Goal: Information Seeking & Learning: Learn about a topic

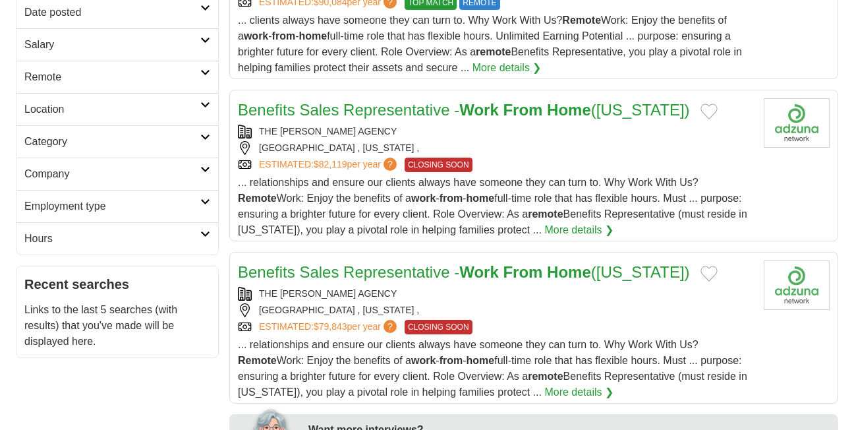
scroll to position [273, 0]
click at [568, 130] on div "THE CHISHOLM AGENCY" at bounding box center [495, 132] width 515 height 14
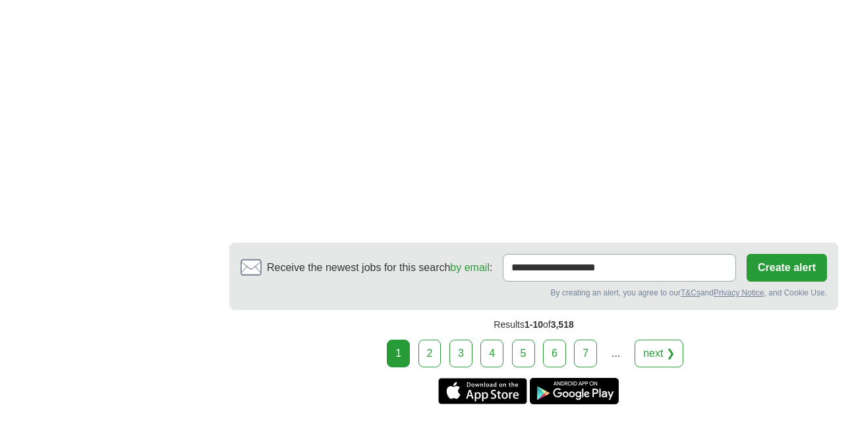
scroll to position [2551, 0]
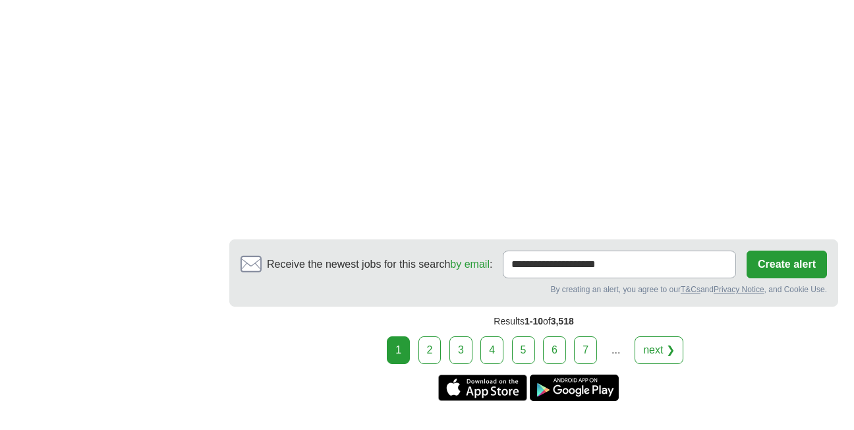
click at [434, 336] on link "2" at bounding box center [430, 350] width 23 height 28
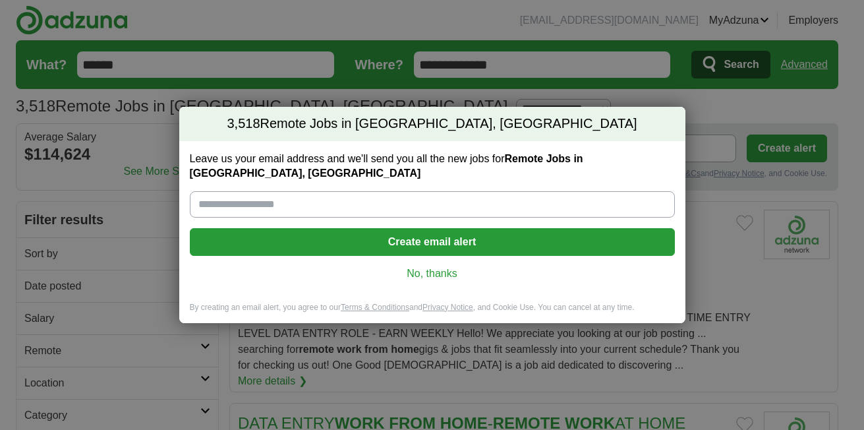
click at [277, 191] on input "Leave us your email address and we'll send you all the new jobs for Remote Jobs…" at bounding box center [432, 204] width 485 height 26
type input "**********"
click at [358, 230] on button "Create email alert" at bounding box center [432, 242] width 485 height 28
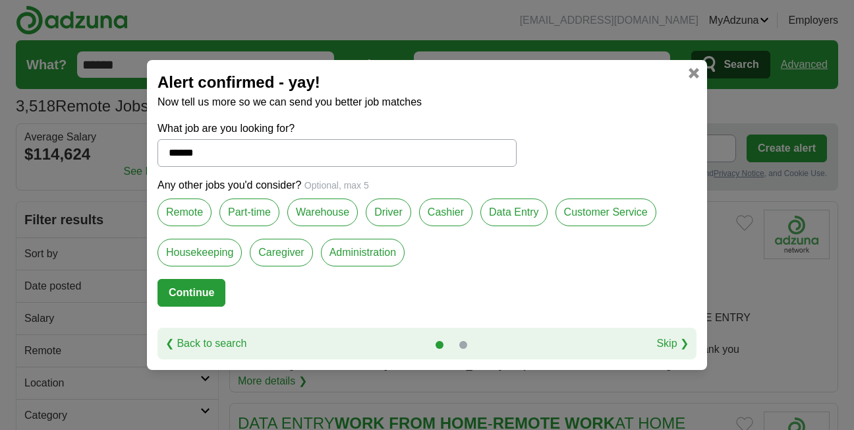
click at [180, 210] on label "Remote" at bounding box center [185, 212] width 54 height 28
click at [188, 288] on button "Continue" at bounding box center [192, 293] width 68 height 28
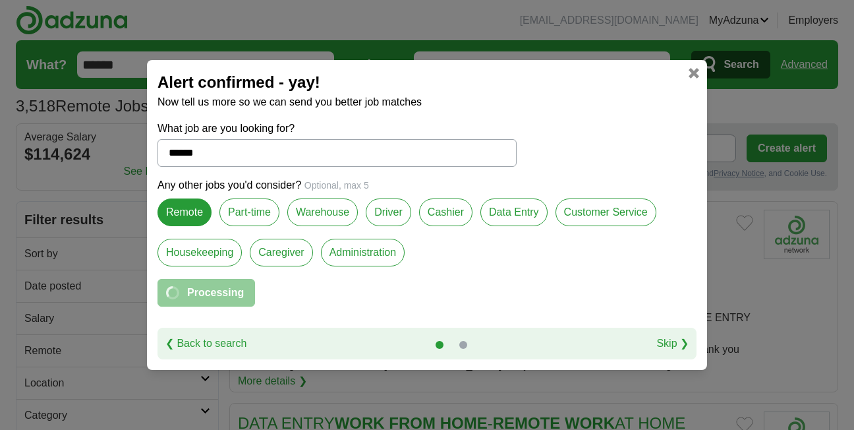
select select "*"
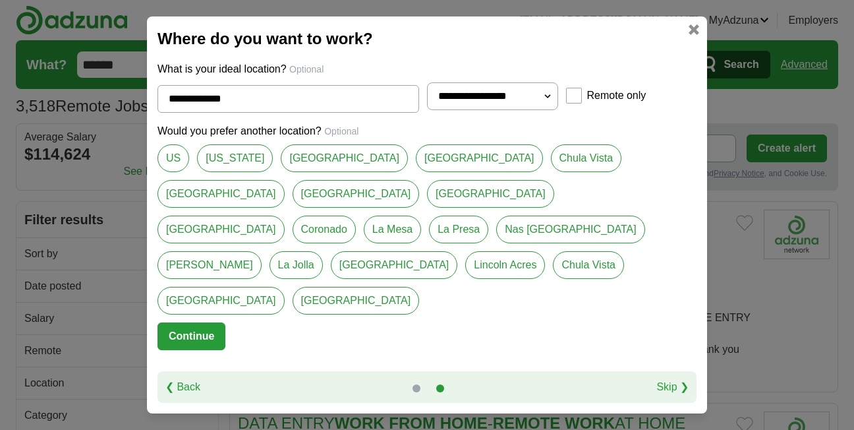
click at [173, 172] on link "US" at bounding box center [174, 158] width 32 height 28
click at [241, 172] on link "[US_STATE]" at bounding box center [235, 158] width 76 height 28
type input "**********"
select select "*"
click at [283, 172] on link "[GEOGRAPHIC_DATA]" at bounding box center [344, 158] width 127 height 28
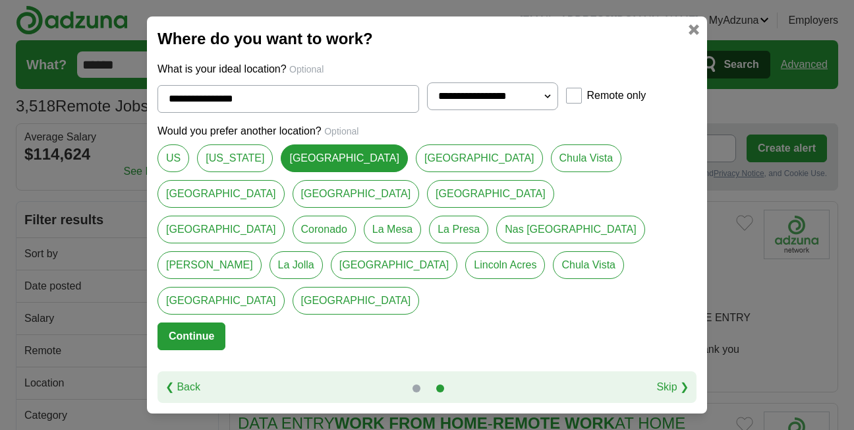
click at [170, 172] on link "US" at bounding box center [174, 158] width 32 height 28
type input "**"
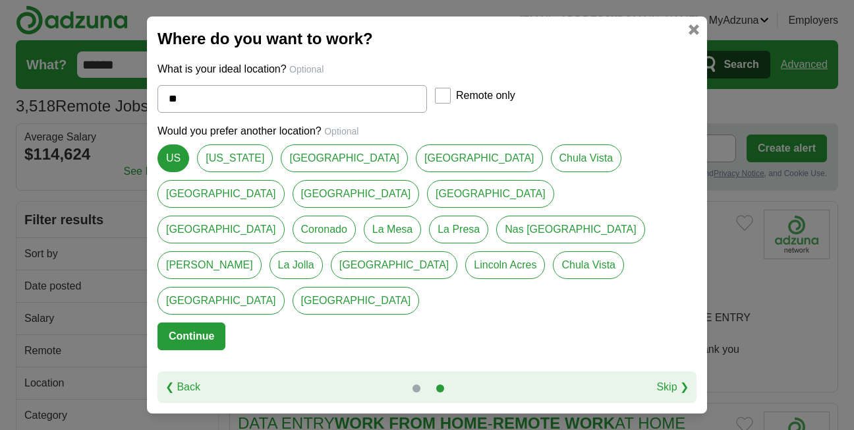
click at [175, 322] on button "Continue" at bounding box center [192, 336] width 68 height 28
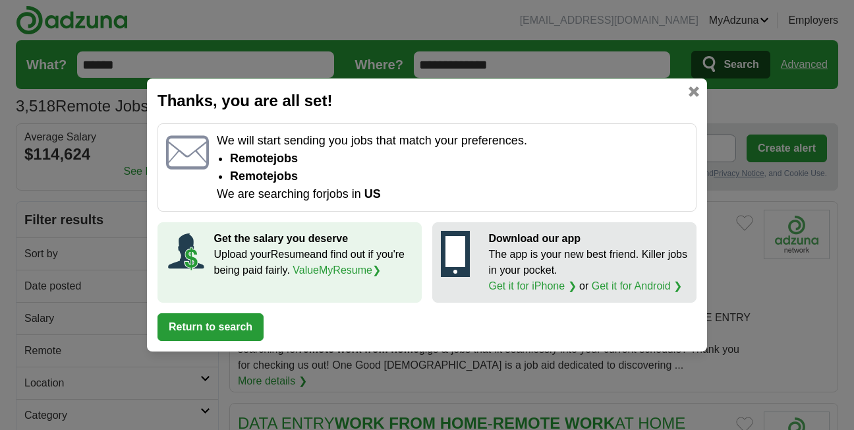
click at [220, 325] on button "Return to search" at bounding box center [211, 327] width 106 height 28
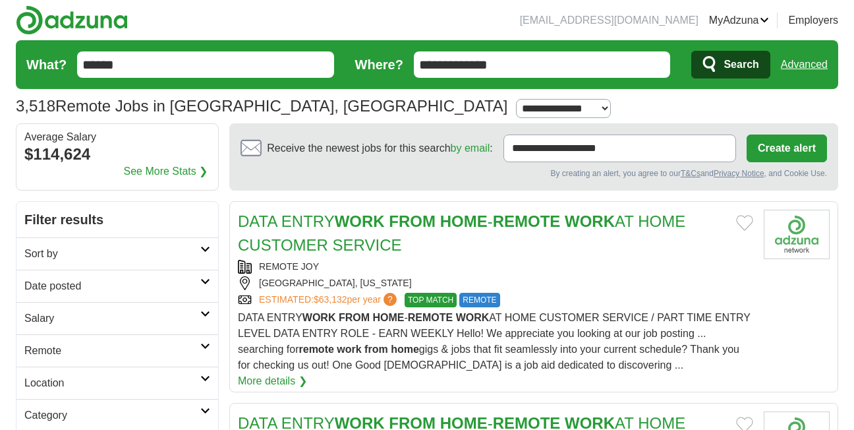
click at [516, 106] on select "**********" at bounding box center [563, 108] width 95 height 19
select select "***"
click at [516, 99] on select "**********" at bounding box center [563, 108] width 95 height 19
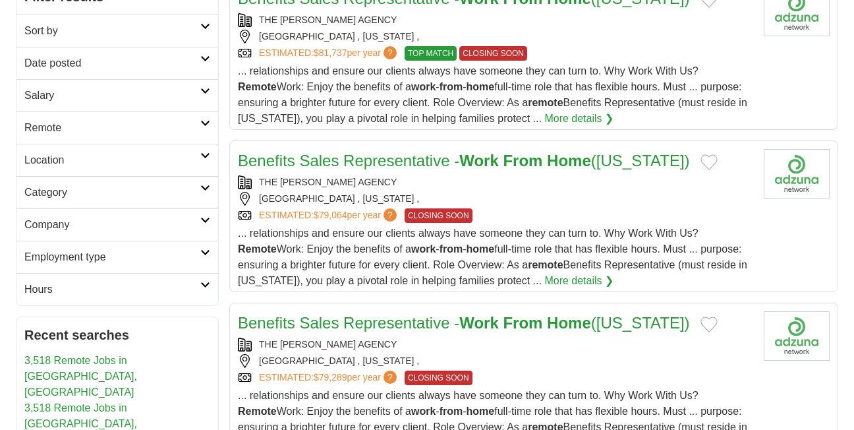
scroll to position [225, 0]
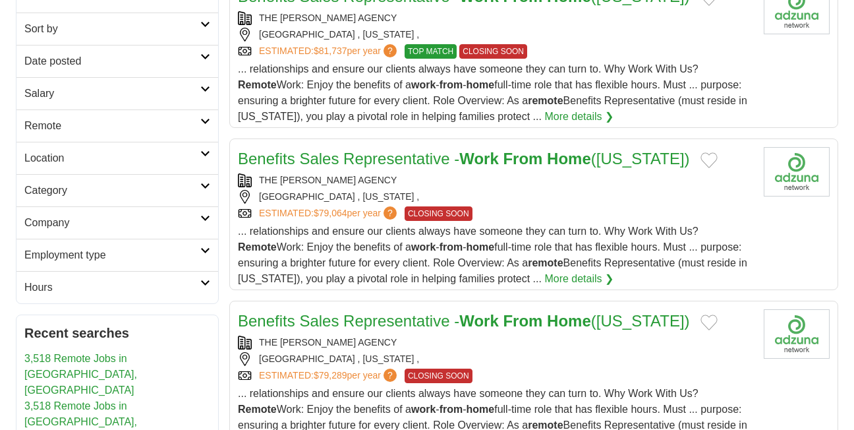
click at [203, 185] on icon at bounding box center [205, 186] width 10 height 7
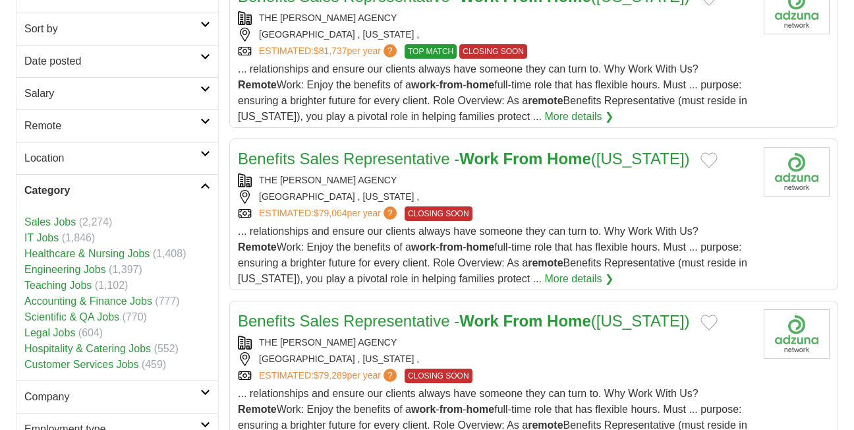
click at [53, 364] on link "Customer Services Jobs" at bounding box center [81, 364] width 114 height 11
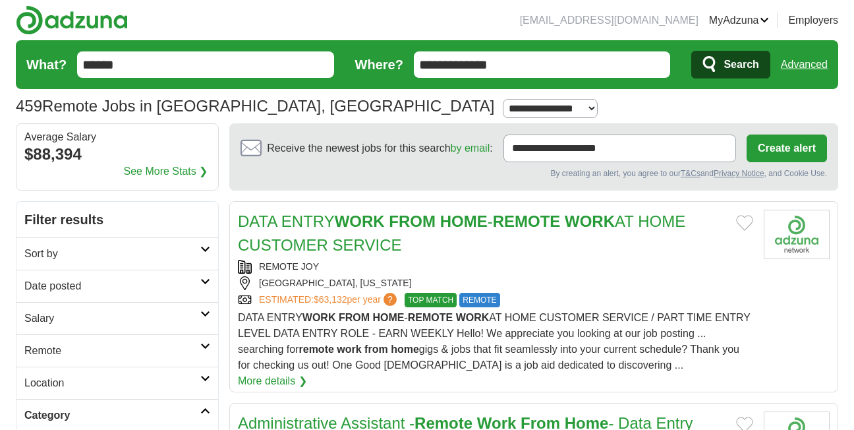
click at [202, 344] on icon at bounding box center [205, 346] width 10 height 7
click at [64, 381] on link "Remote jobs" at bounding box center [53, 381] width 59 height 11
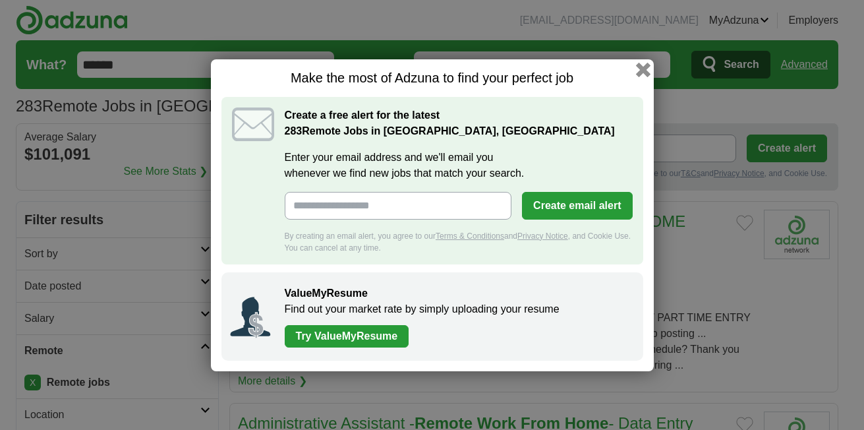
click at [639, 65] on button "button" at bounding box center [642, 69] width 14 height 14
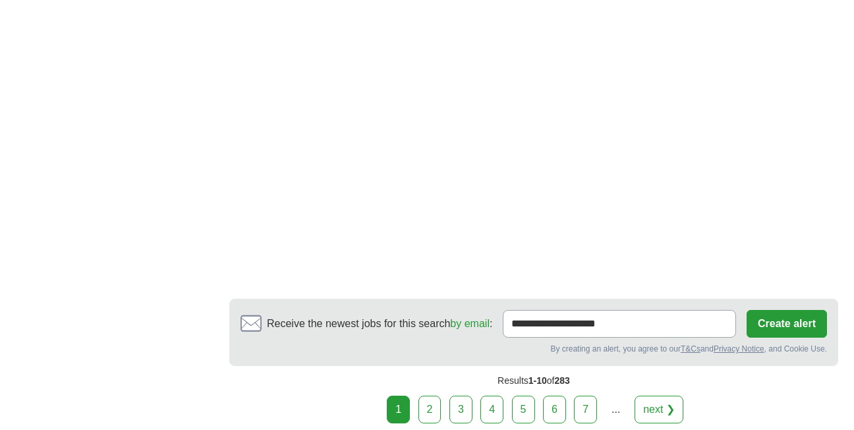
scroll to position [2425, 0]
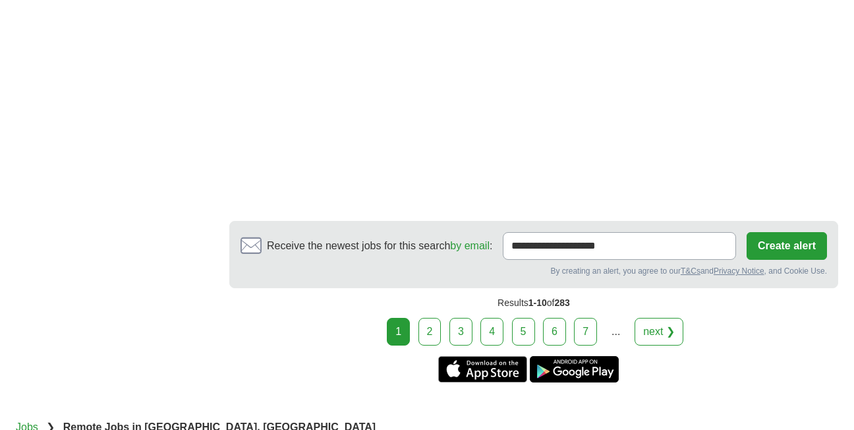
click at [464, 318] on link "3" at bounding box center [460, 332] width 23 height 28
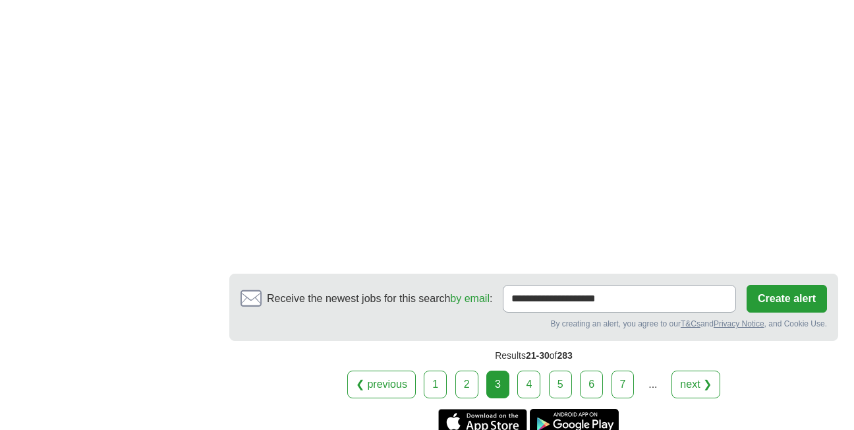
scroll to position [2267, 0]
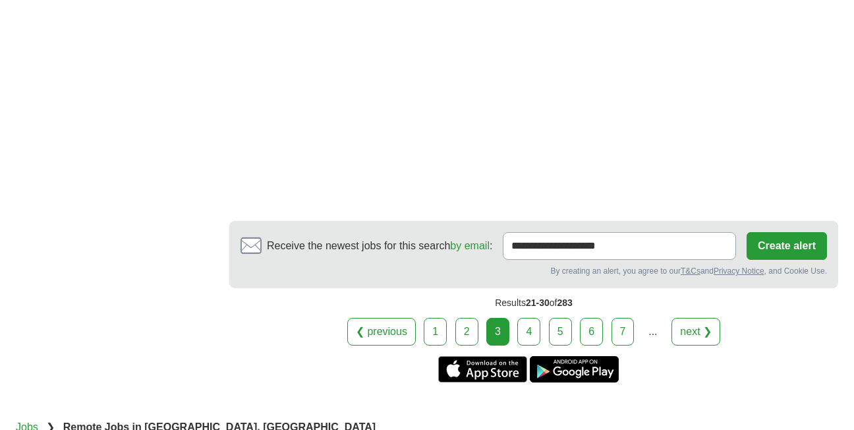
click at [533, 345] on link "4" at bounding box center [528, 332] width 23 height 28
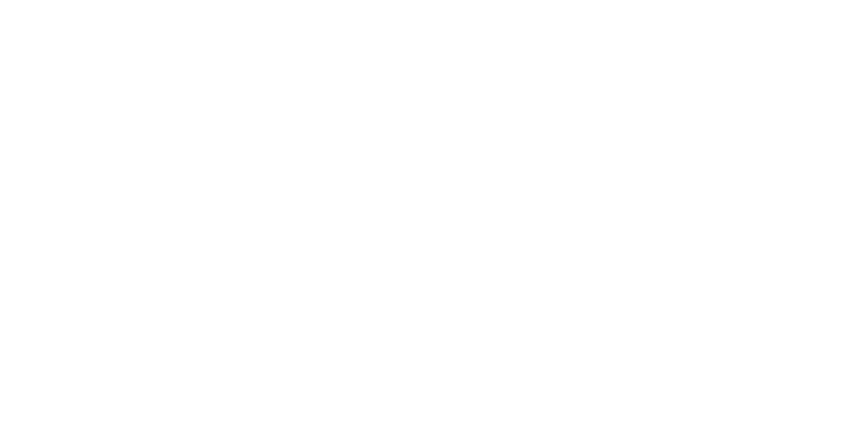
scroll to position [2452, 0]
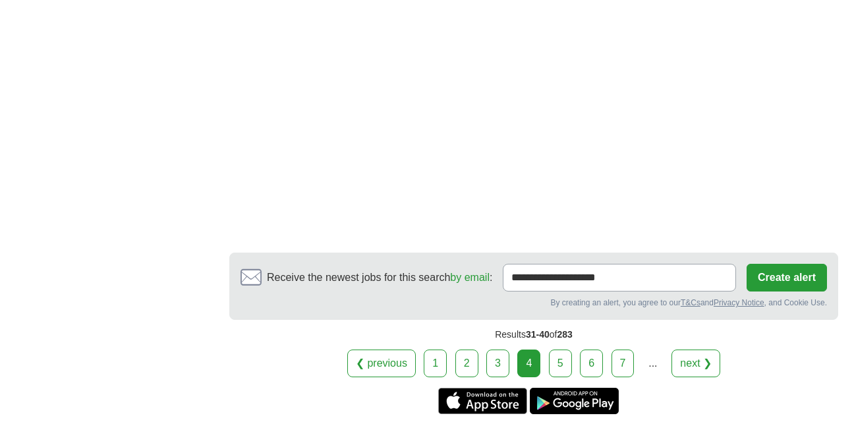
click at [533, 354] on div "4" at bounding box center [528, 363] width 23 height 28
click at [558, 363] on link "5" at bounding box center [560, 363] width 23 height 28
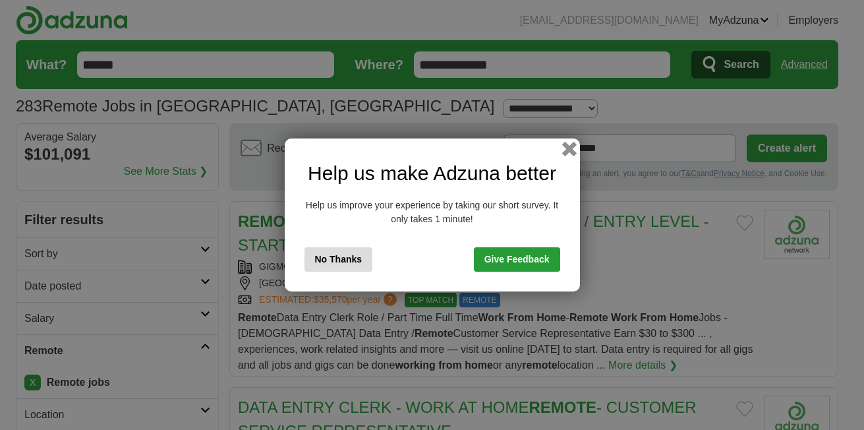
click at [565, 148] on button "button" at bounding box center [569, 149] width 14 height 14
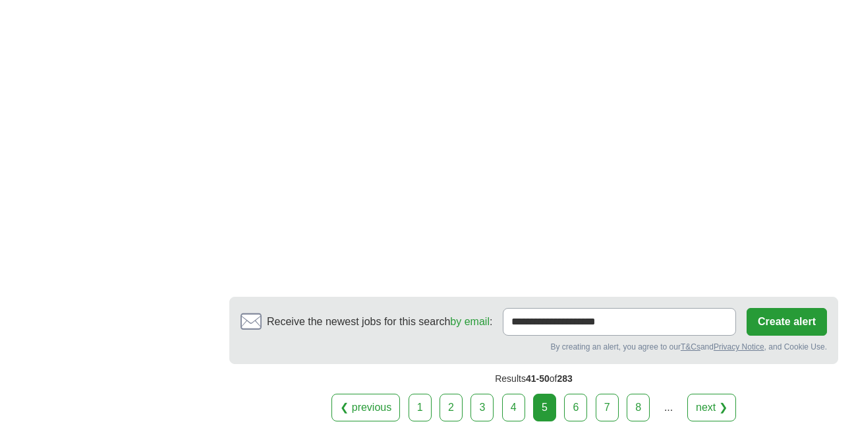
scroll to position [2267, 0]
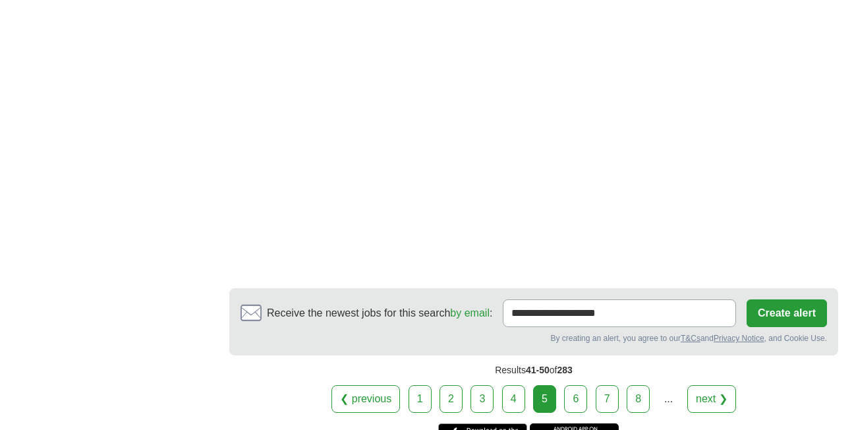
click at [579, 385] on link "6" at bounding box center [575, 399] width 23 height 28
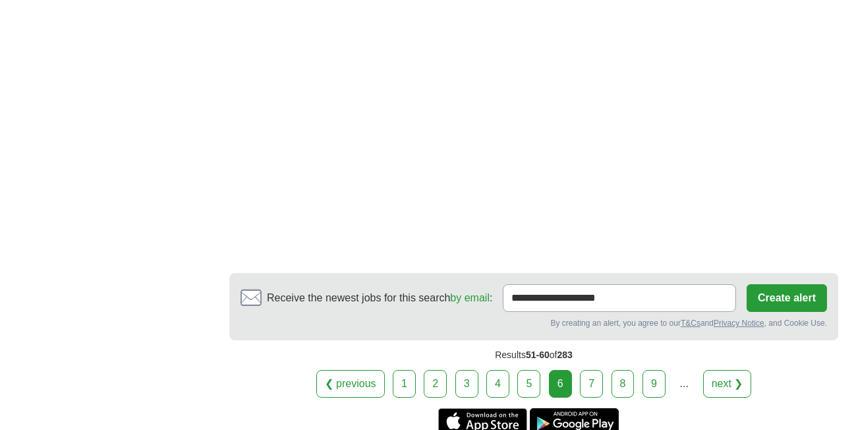
scroll to position [2109, 0]
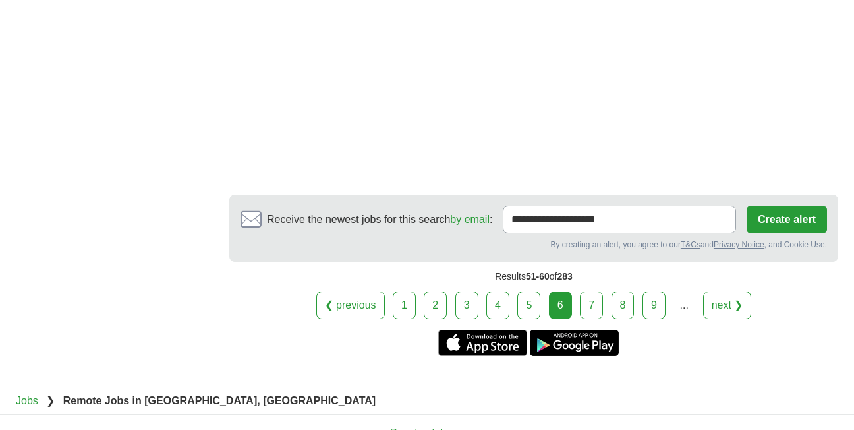
click at [593, 306] on link "7" at bounding box center [591, 305] width 23 height 28
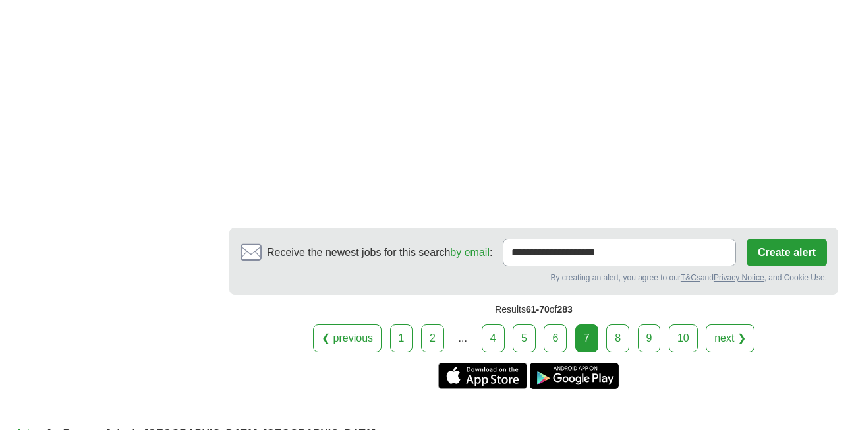
scroll to position [2320, 0]
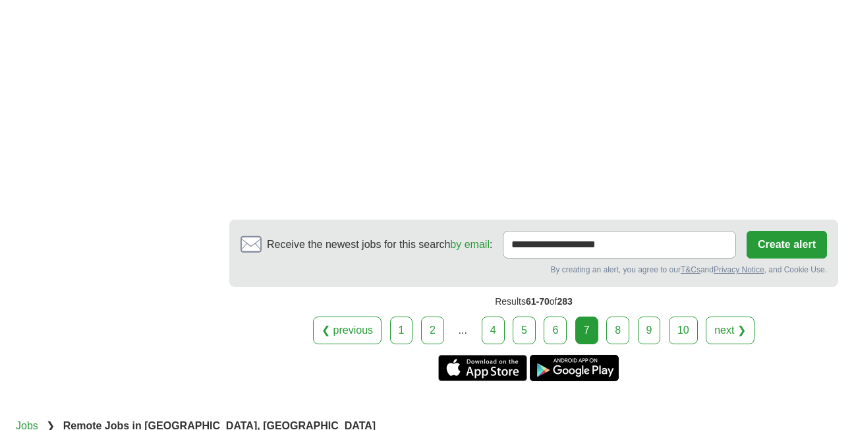
click at [616, 316] on link "8" at bounding box center [617, 330] width 23 height 28
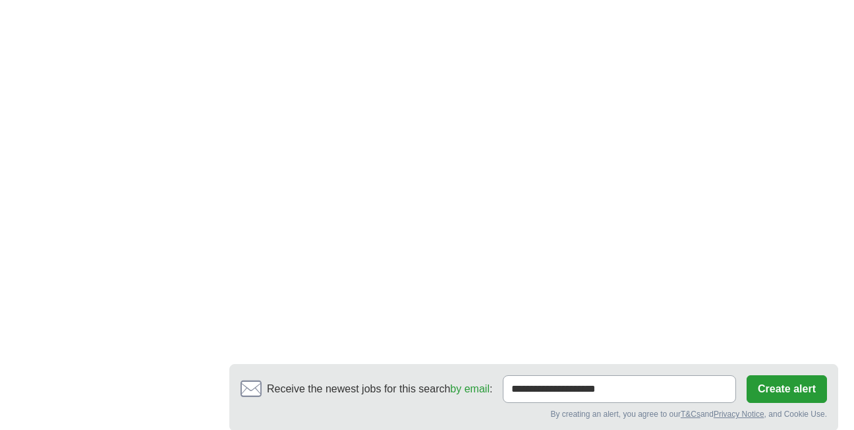
scroll to position [2109, 0]
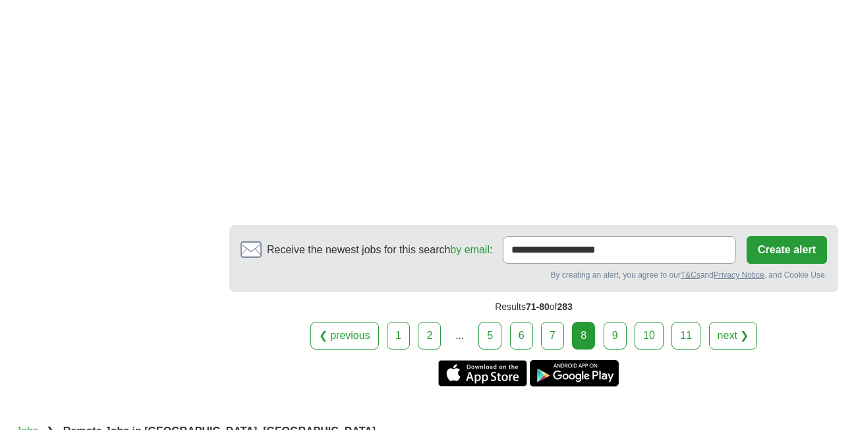
click at [616, 326] on link "9" at bounding box center [615, 336] width 23 height 28
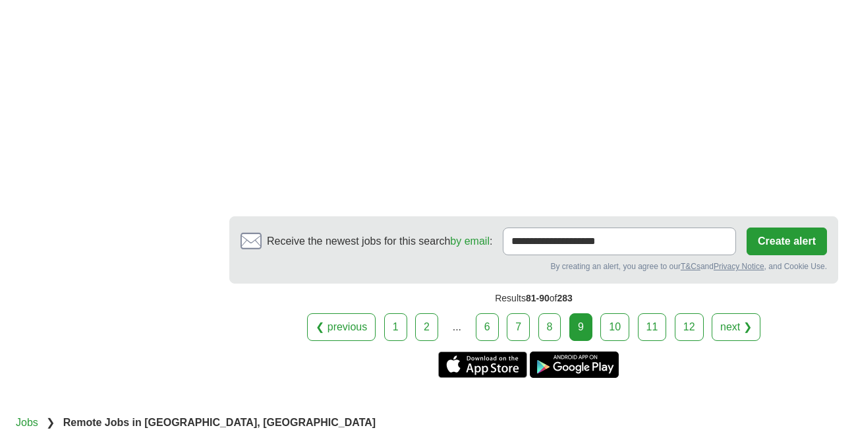
scroll to position [2162, 0]
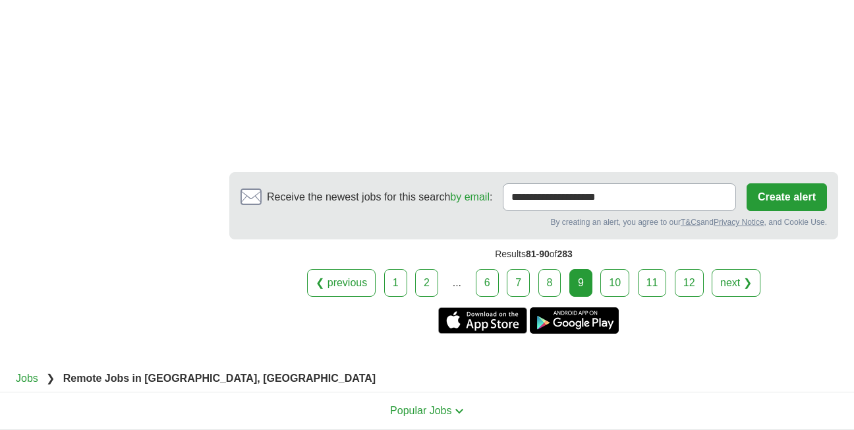
click at [614, 276] on link "10" at bounding box center [614, 283] width 29 height 28
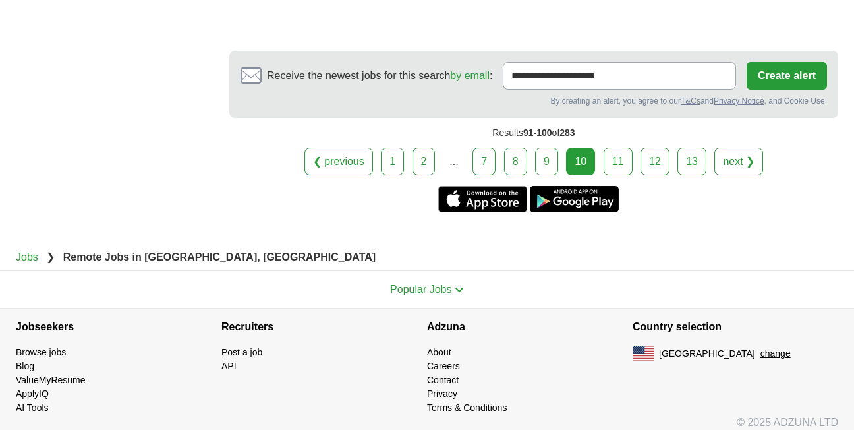
scroll to position [2496, 0]
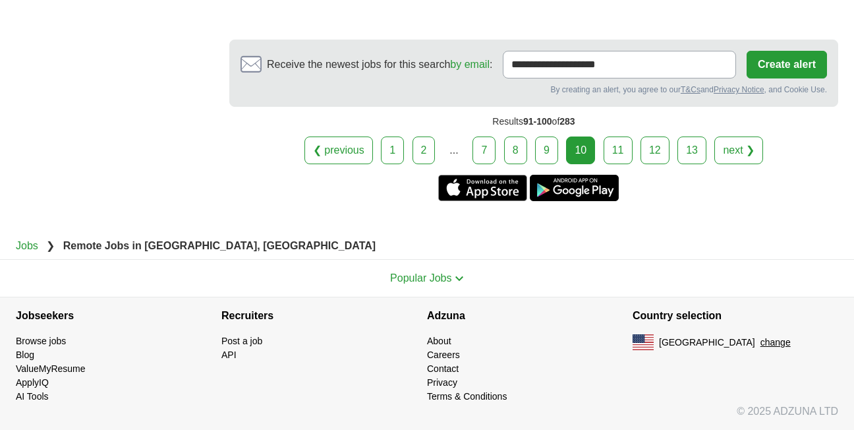
click at [614, 148] on link "11" at bounding box center [618, 150] width 29 height 28
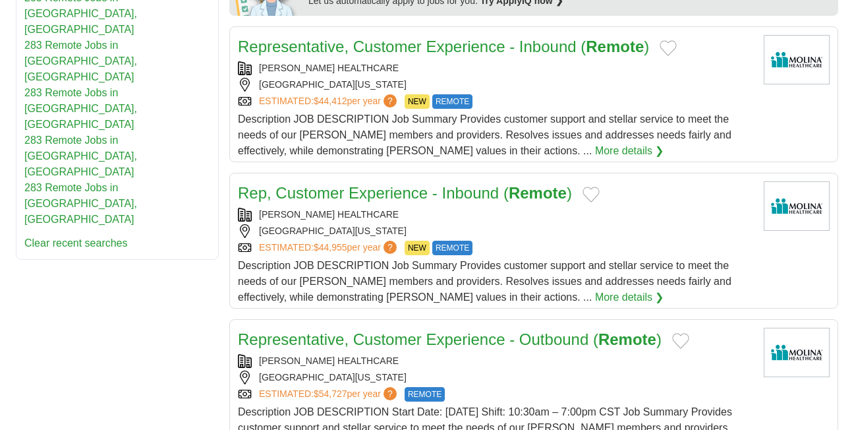
scroll to position [606, 0]
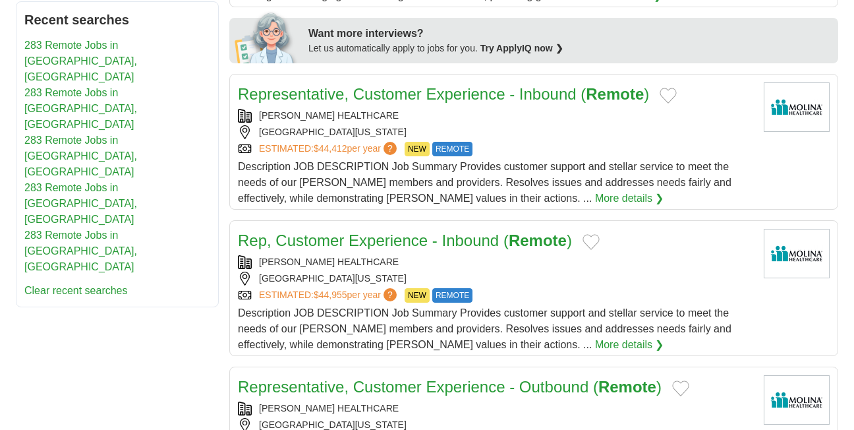
click at [472, 122] on div "[PERSON_NAME] HEALTHCARE" at bounding box center [495, 116] width 515 height 14
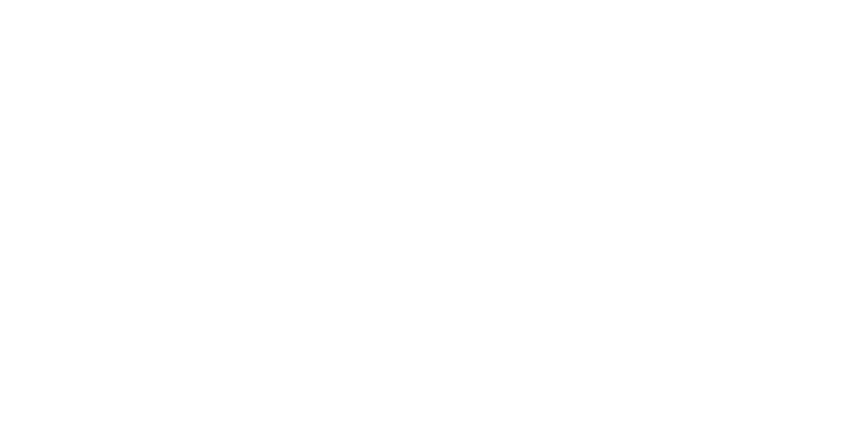
scroll to position [2135, 0]
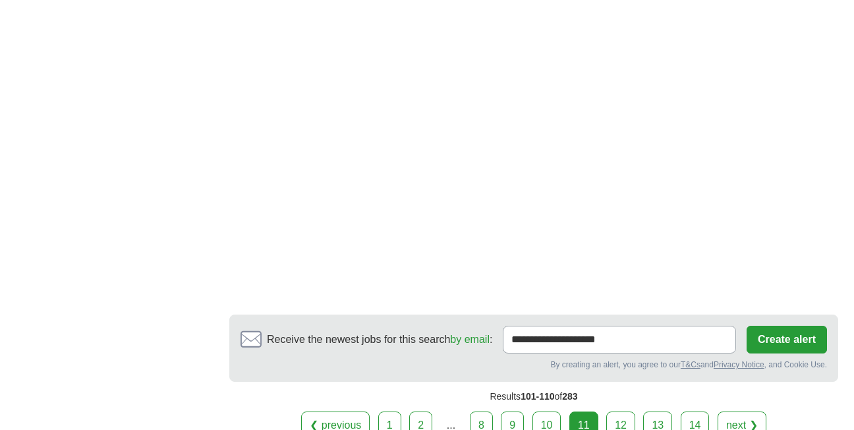
click at [618, 411] on link "12" at bounding box center [620, 425] width 29 height 28
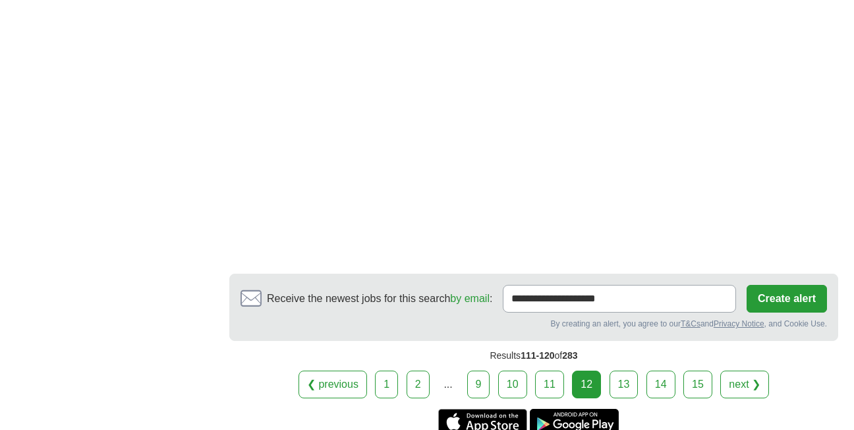
scroll to position [2241, 0]
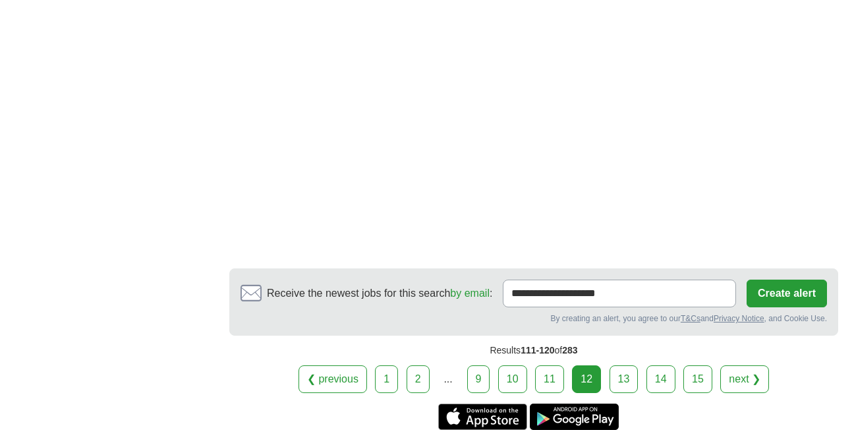
click at [628, 373] on link "13" at bounding box center [624, 379] width 29 height 28
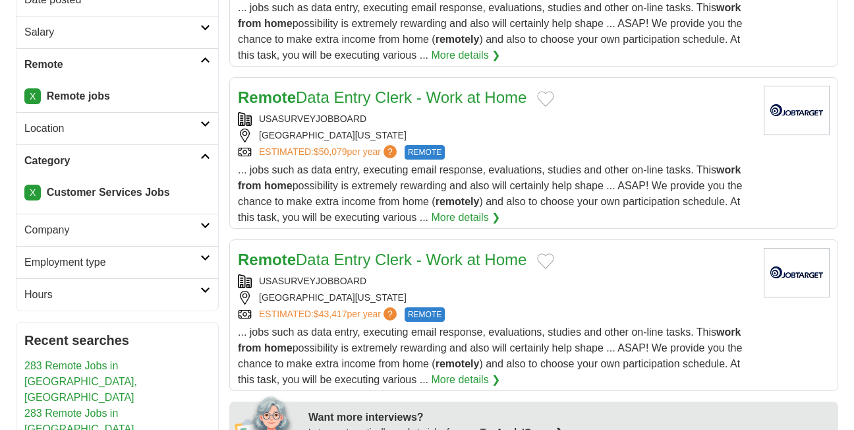
scroll to position [316, 0]
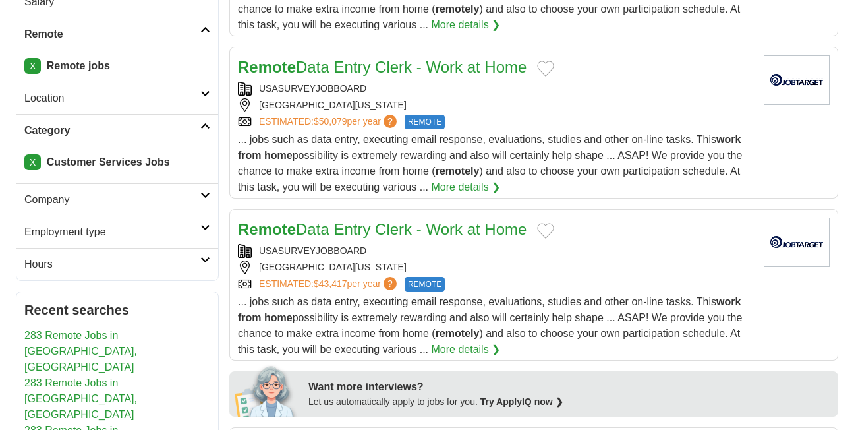
click at [202, 94] on icon at bounding box center [205, 93] width 10 height 7
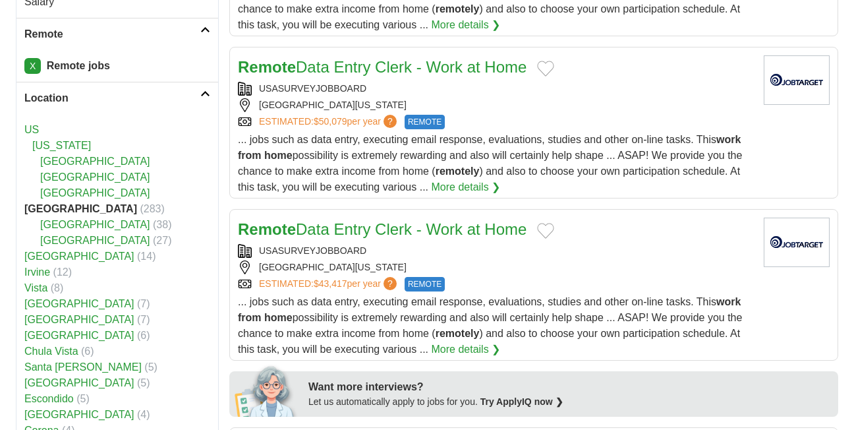
click at [38, 130] on link "US" at bounding box center [31, 129] width 14 height 11
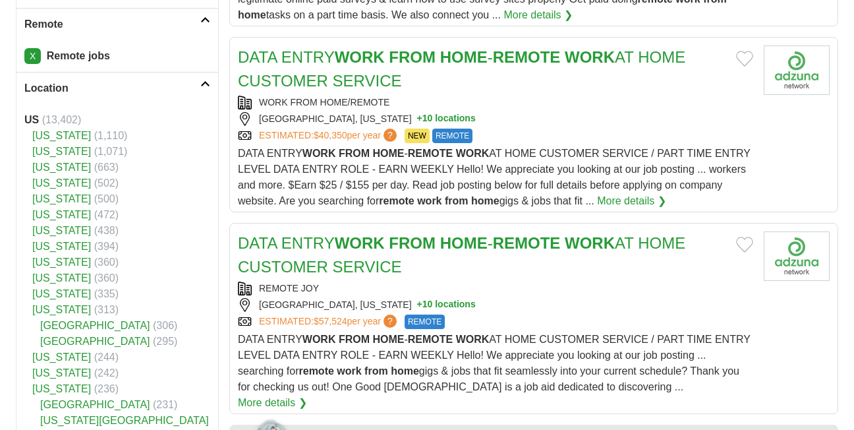
scroll to position [369, 0]
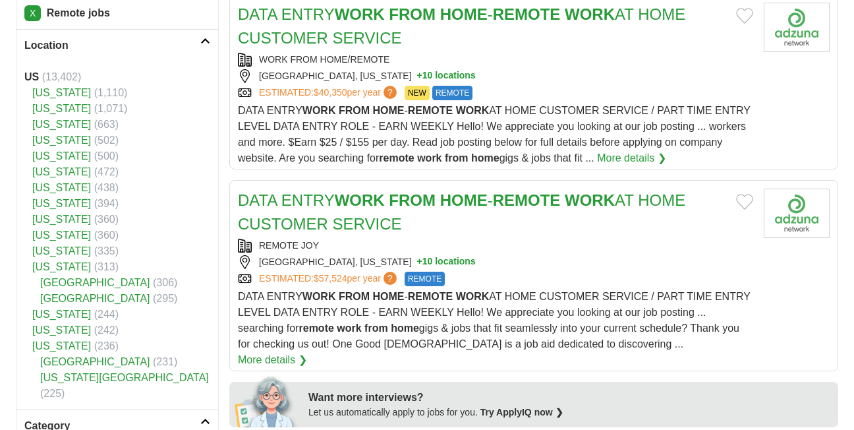
click at [666, 154] on link "More details ❯" at bounding box center [631, 158] width 69 height 16
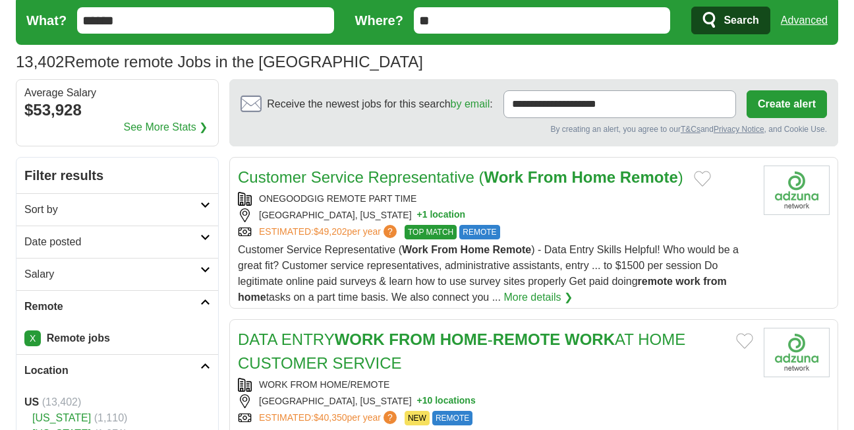
scroll to position [0, 0]
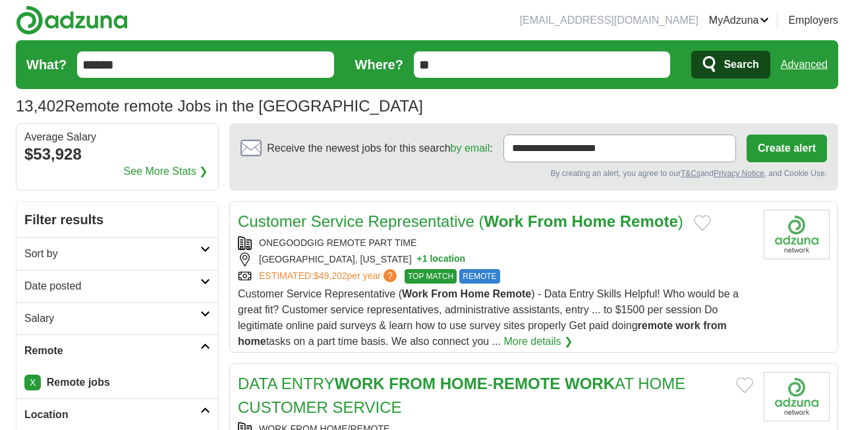
click at [803, 65] on link "Advanced" at bounding box center [804, 64] width 47 height 26
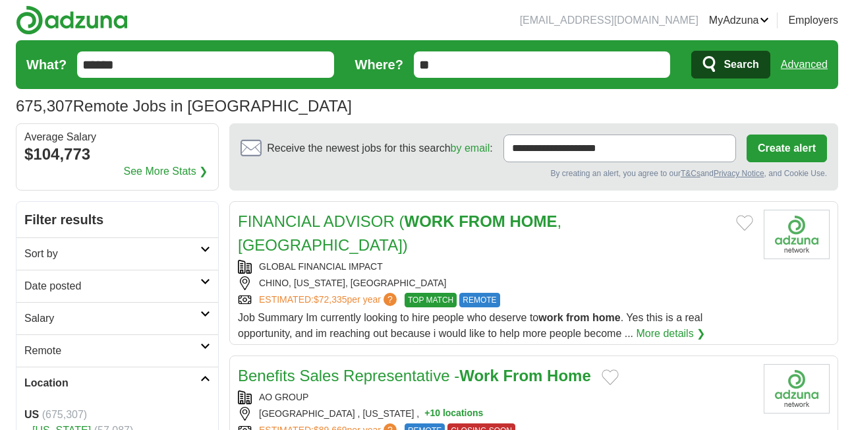
click at [0, 0] on link "ApplyIQ" at bounding box center [0, 0] width 0 height 0
